Goal: Communication & Community: Participate in discussion

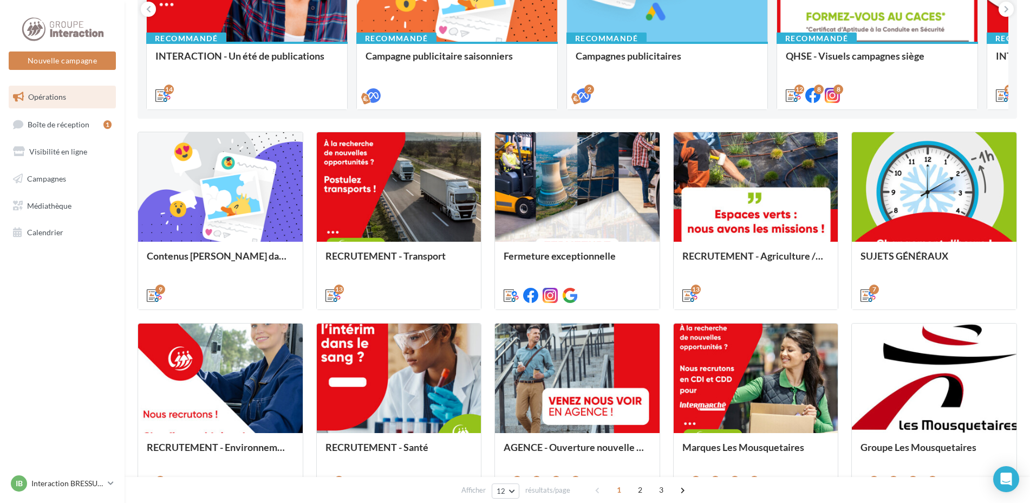
scroll to position [54, 0]
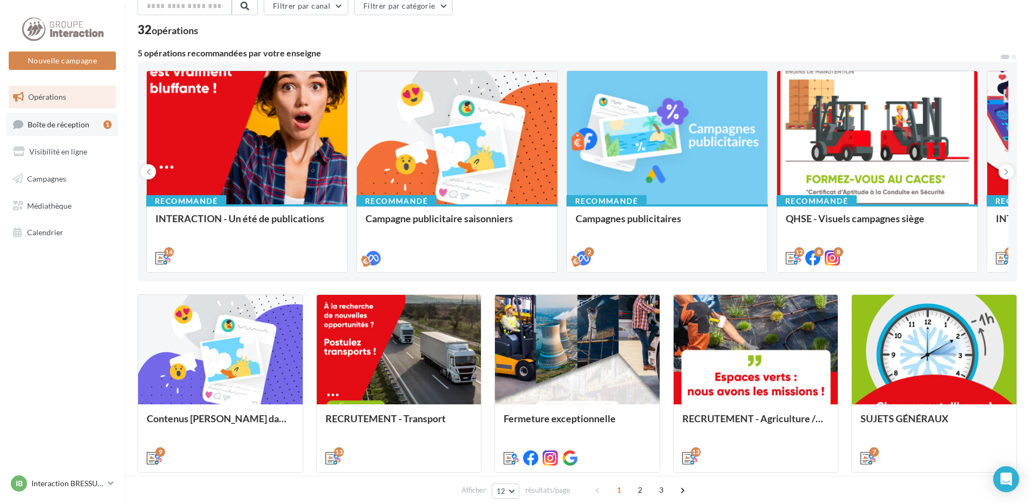
click at [100, 126] on link "Boîte de réception 1" at bounding box center [63, 124] width 112 height 23
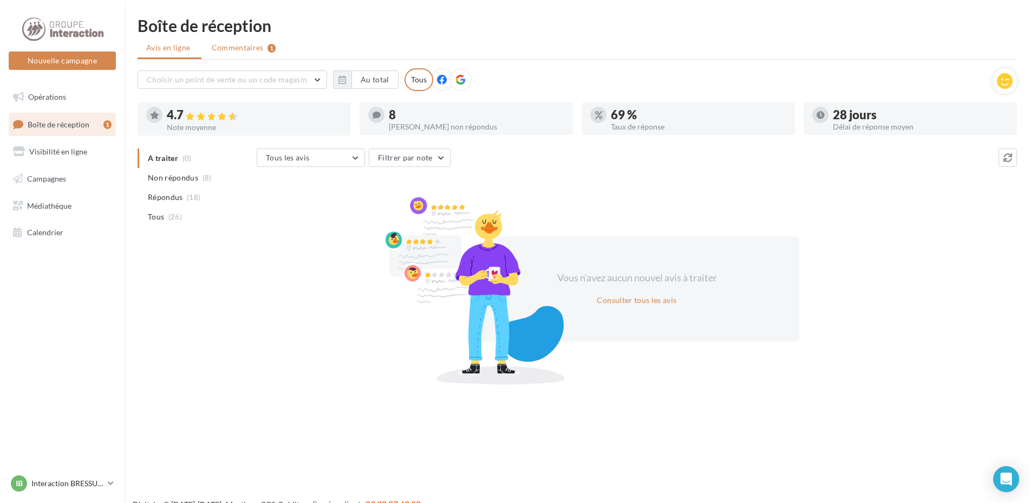
click at [264, 46] on li "Commentaires 1" at bounding box center [244, 48] width 82 height 20
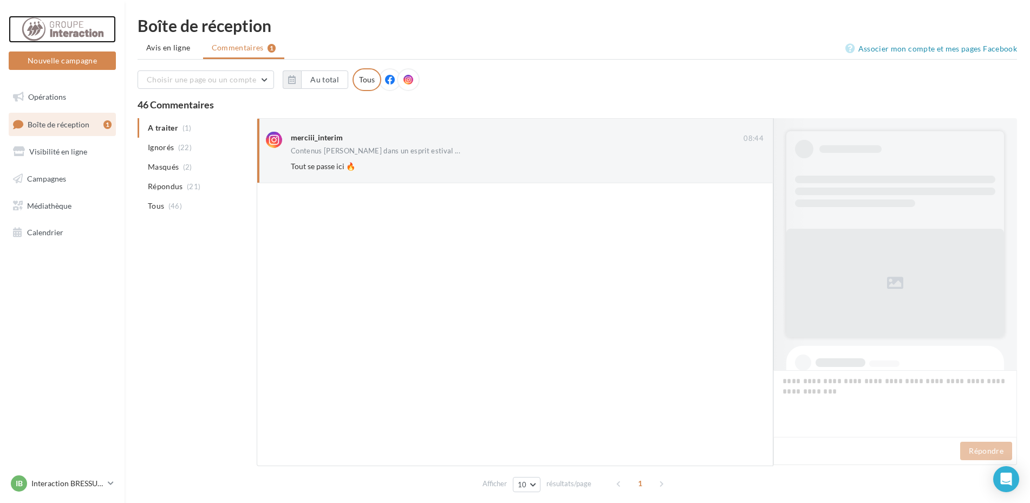
click at [68, 28] on div at bounding box center [62, 29] width 87 height 27
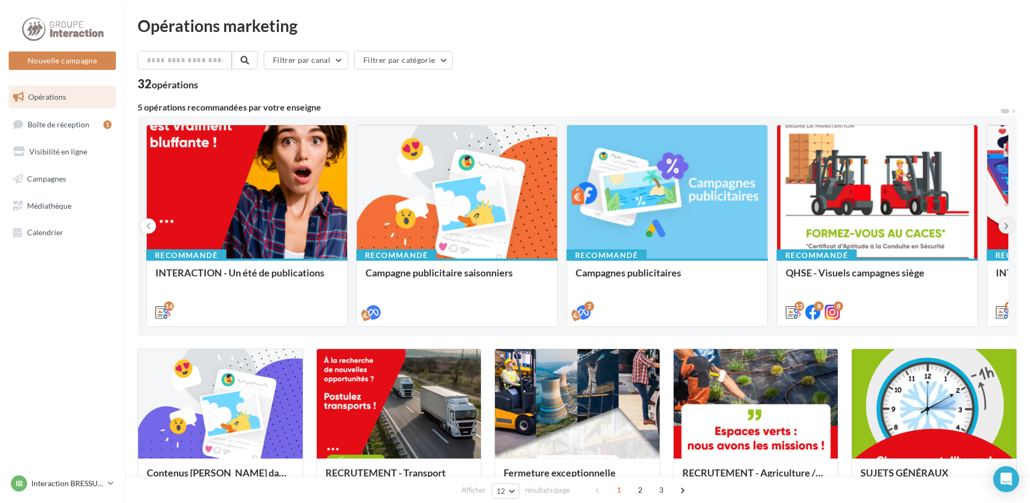
click at [1008, 229] on icon at bounding box center [1006, 225] width 5 height 11
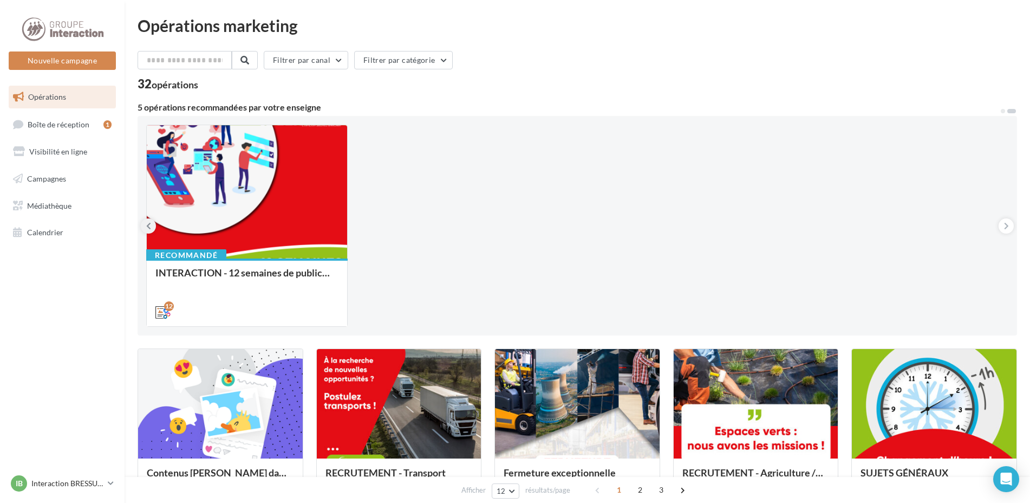
click at [151, 225] on button at bounding box center [148, 225] width 15 height 15
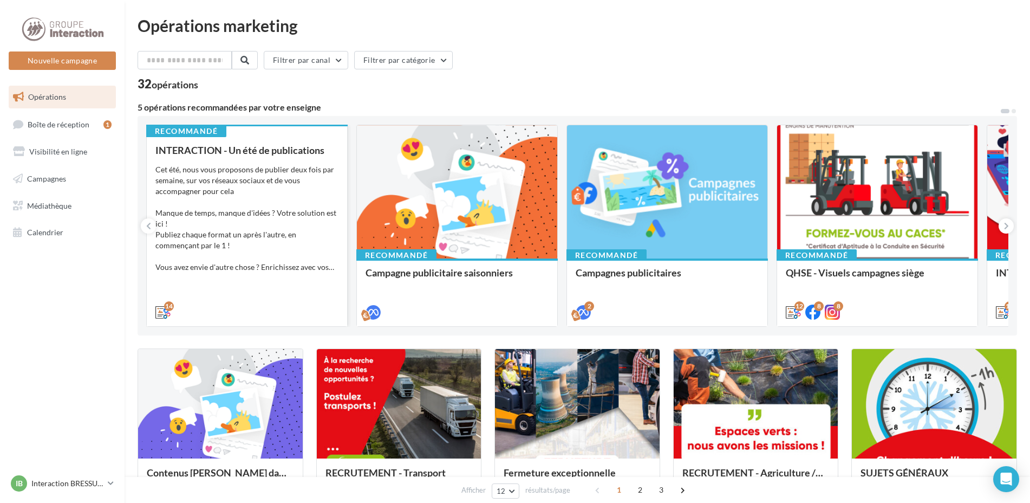
click at [237, 176] on div "Cet été, nous vous proposons de publier deux fois par semaine, sur vos réseaux …" at bounding box center [246, 218] width 183 height 108
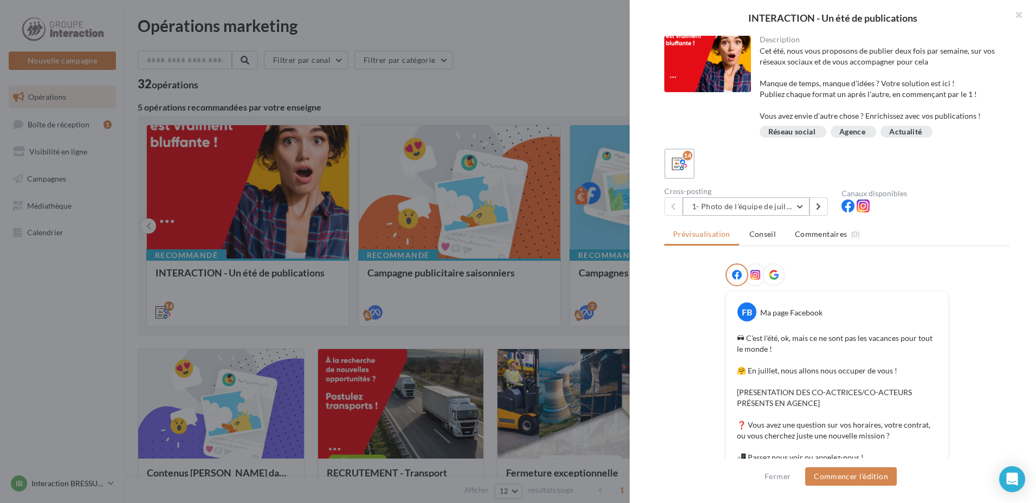
click at [755, 204] on button "1- Photo de l'équipe de juillet" at bounding box center [746, 206] width 127 height 18
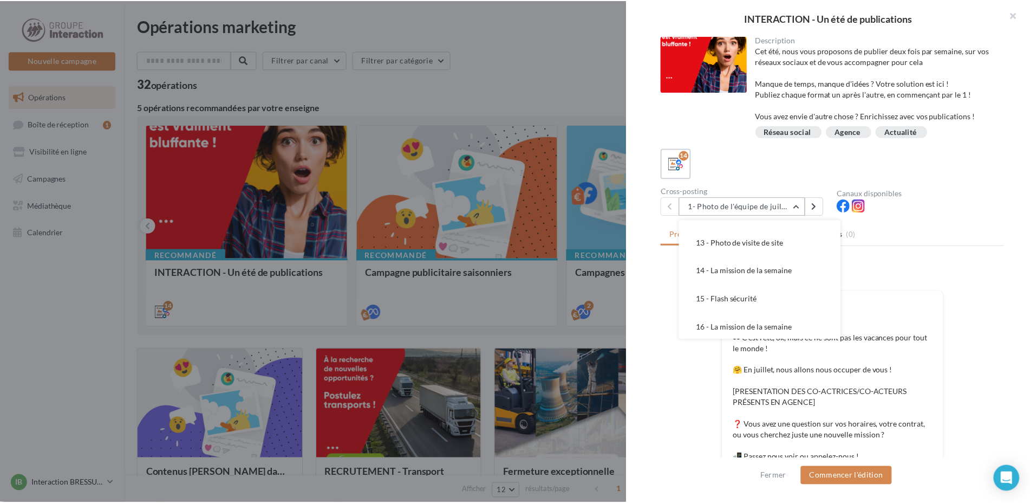
scroll to position [275, 0]
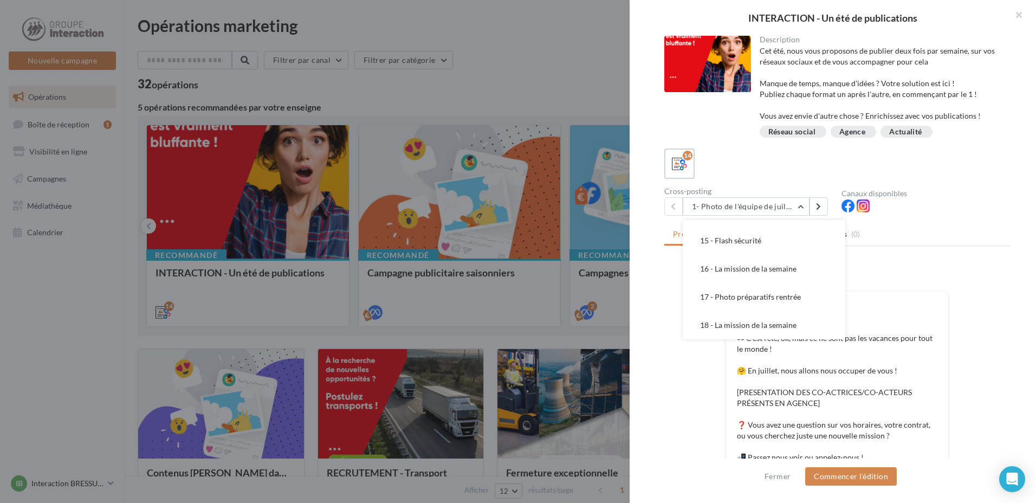
click at [419, 290] on div at bounding box center [518, 251] width 1036 height 503
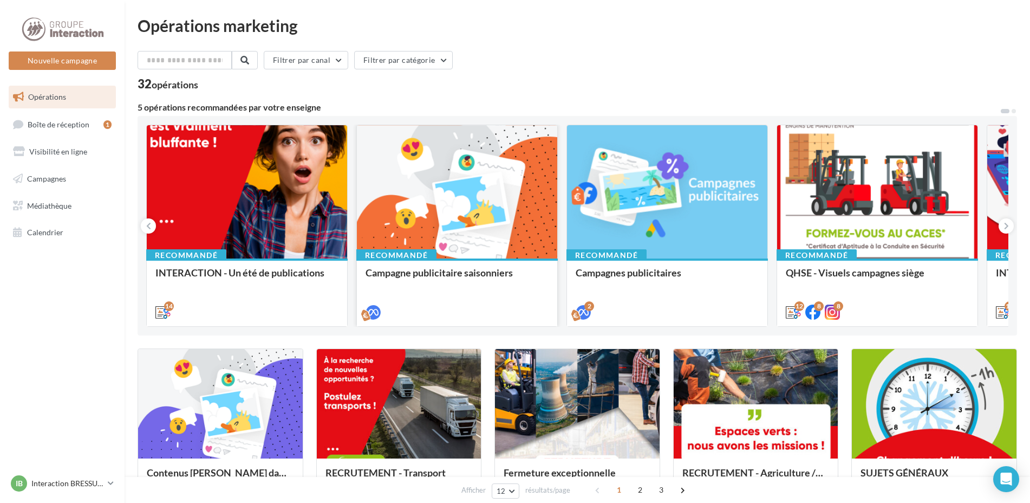
click at [453, 224] on div at bounding box center [457, 192] width 200 height 134
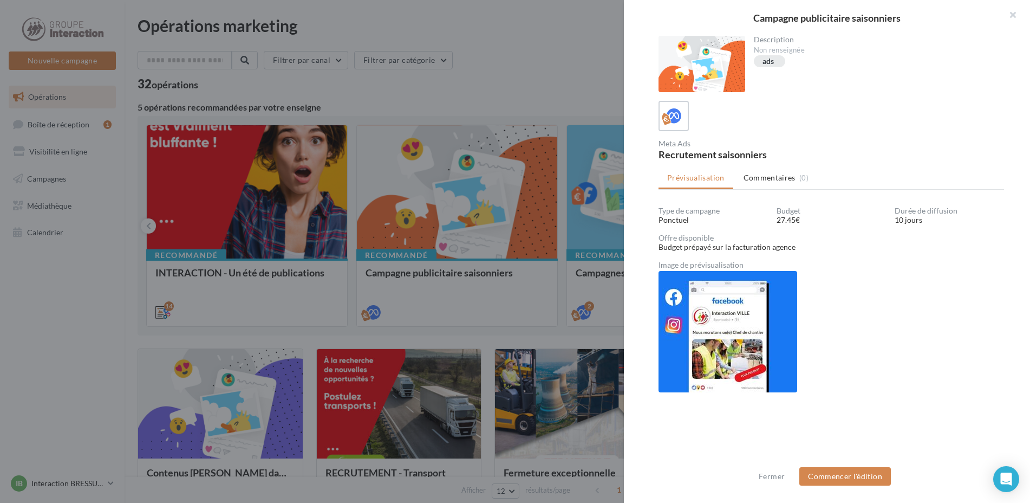
click at [523, 309] on div at bounding box center [515, 251] width 1030 height 503
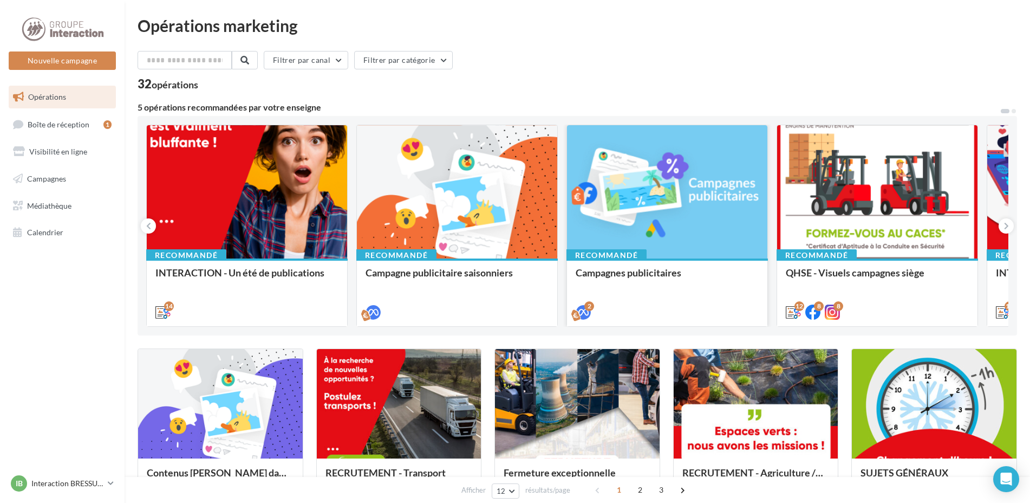
click at [637, 190] on div at bounding box center [667, 192] width 200 height 134
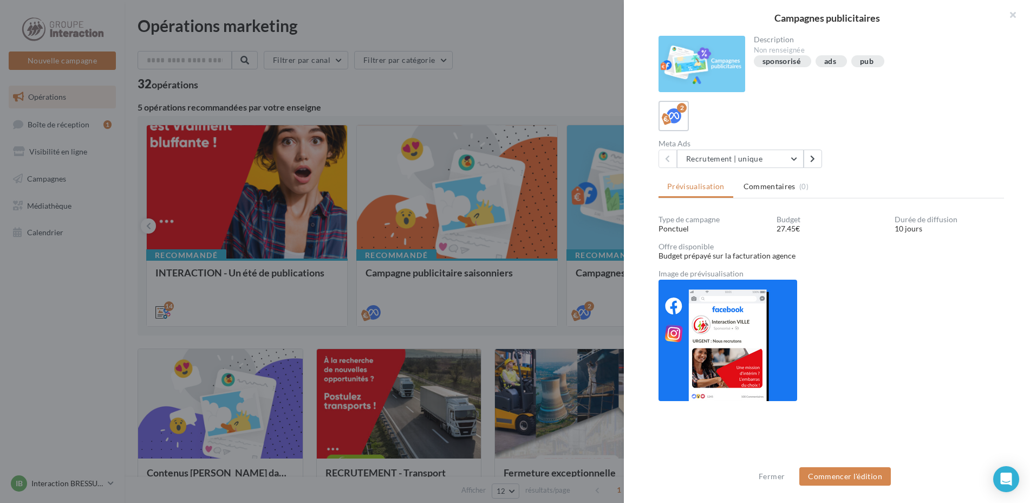
click at [469, 105] on div at bounding box center [515, 251] width 1030 height 503
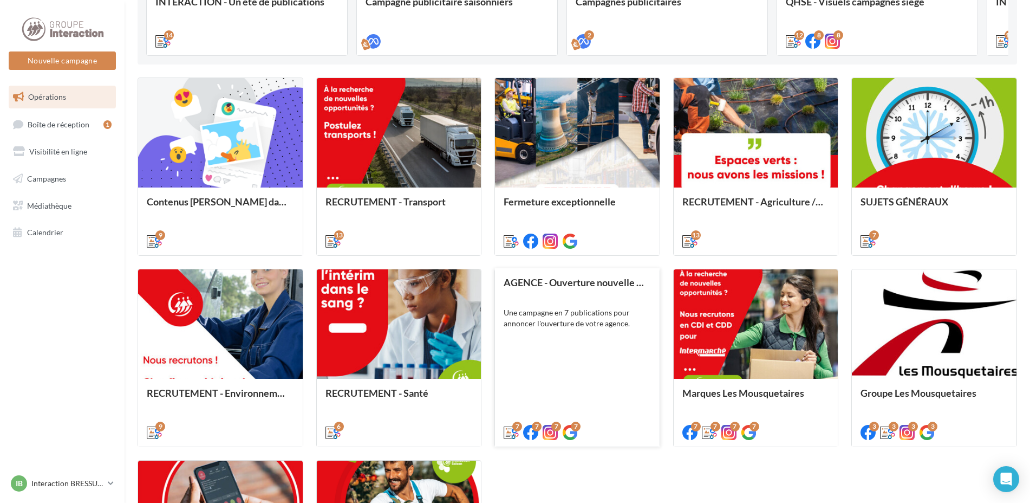
scroll to position [496, 0]
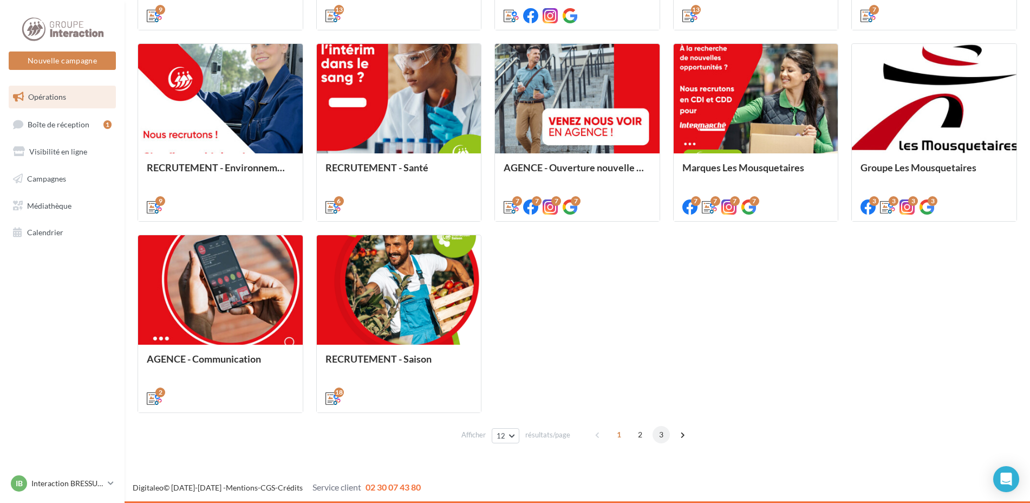
click at [658, 432] on span "3" at bounding box center [661, 434] width 17 height 17
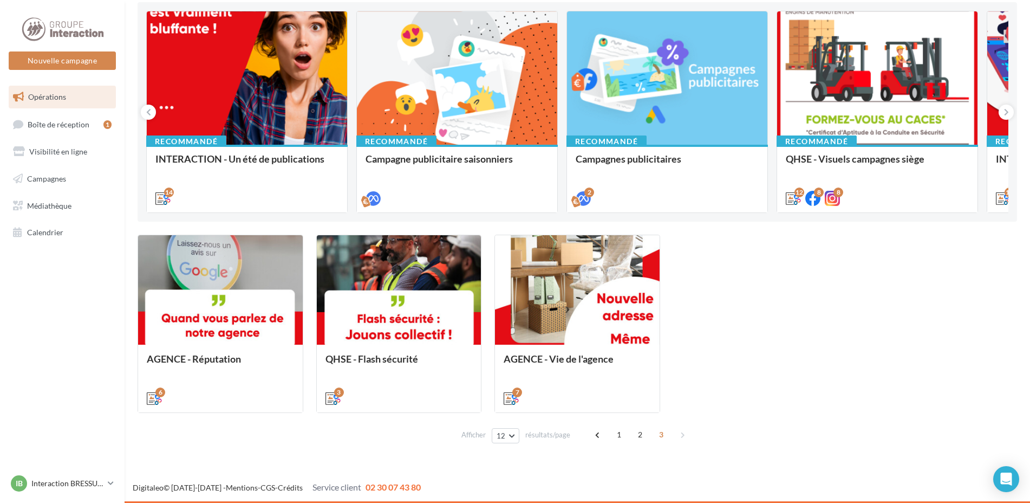
scroll to position [114, 0]
click at [640, 436] on span "2" at bounding box center [640, 434] width 17 height 17
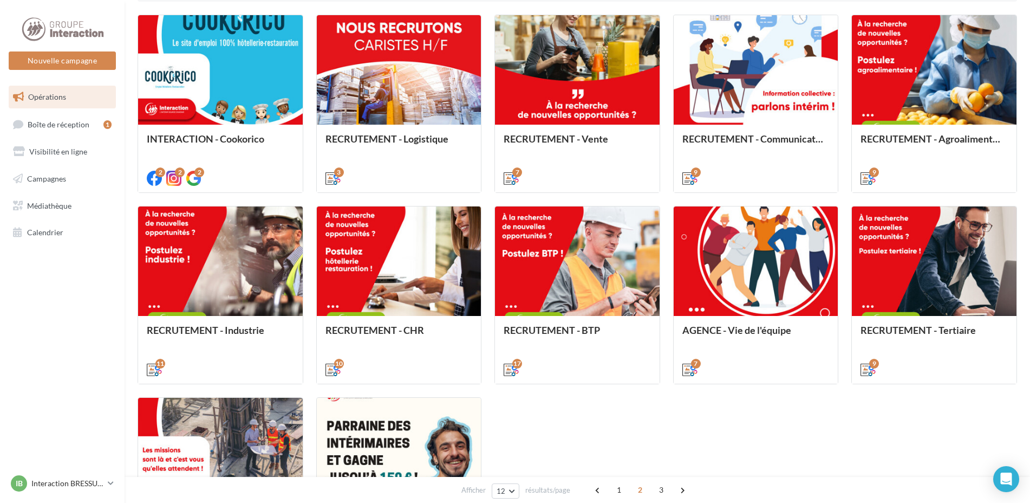
scroll to position [9, 0]
